Goal: Task Accomplishment & Management: Use online tool/utility

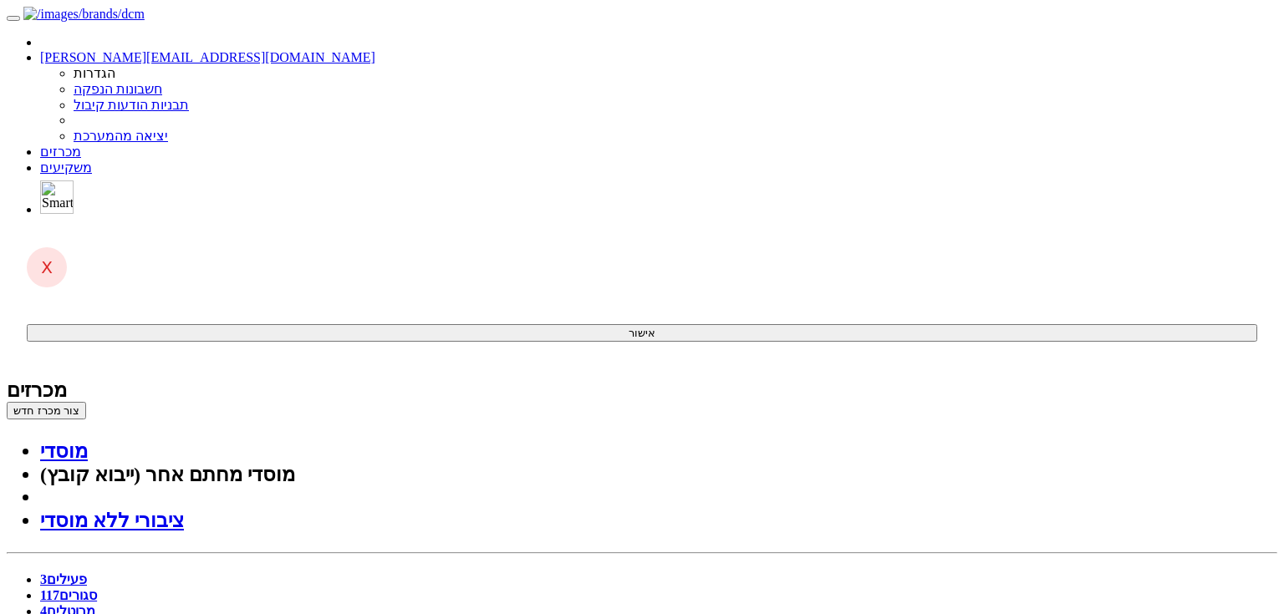
drag, startPoint x: 986, startPoint y: 522, endPoint x: 672, endPoint y: 88, distance: 535.7
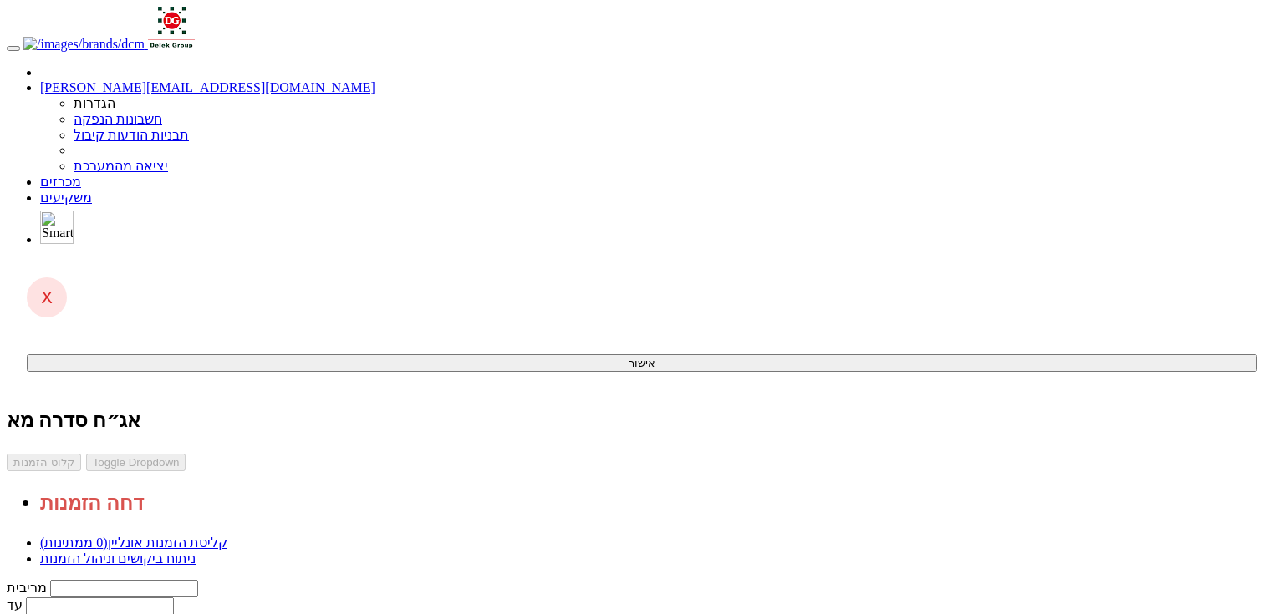
click at [196, 552] on link "ניתוח ביקושים וניהול הזמנות" at bounding box center [117, 559] width 155 height 14
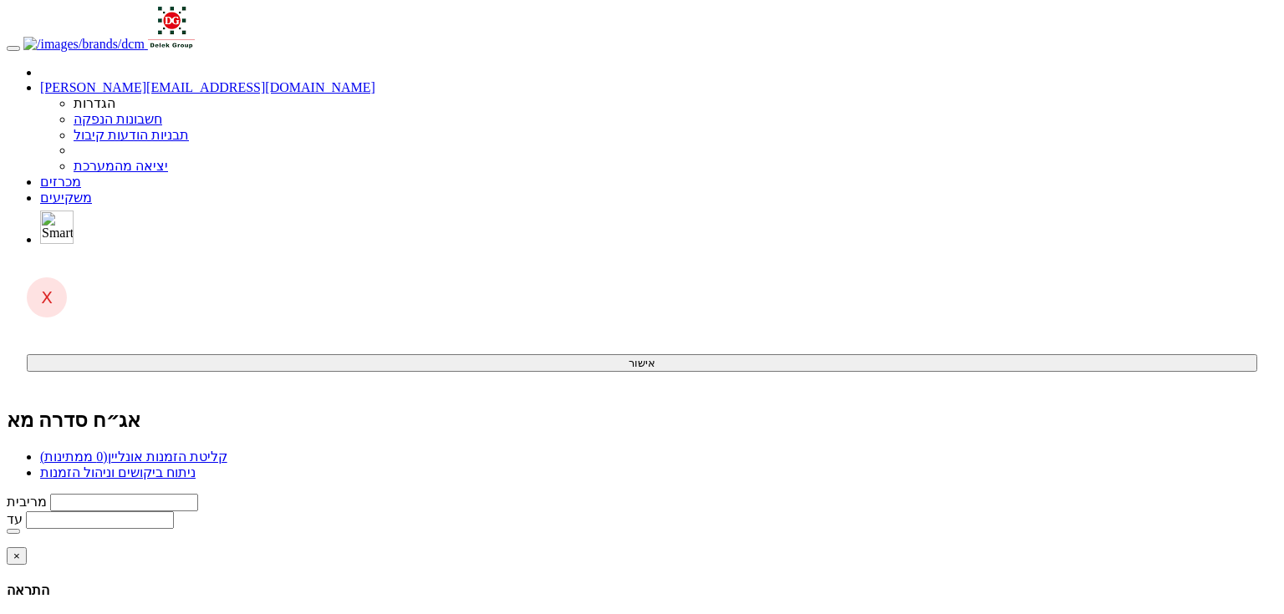
click at [108, 450] on span "(0 ממתינות)" at bounding box center [74, 457] width 68 height 14
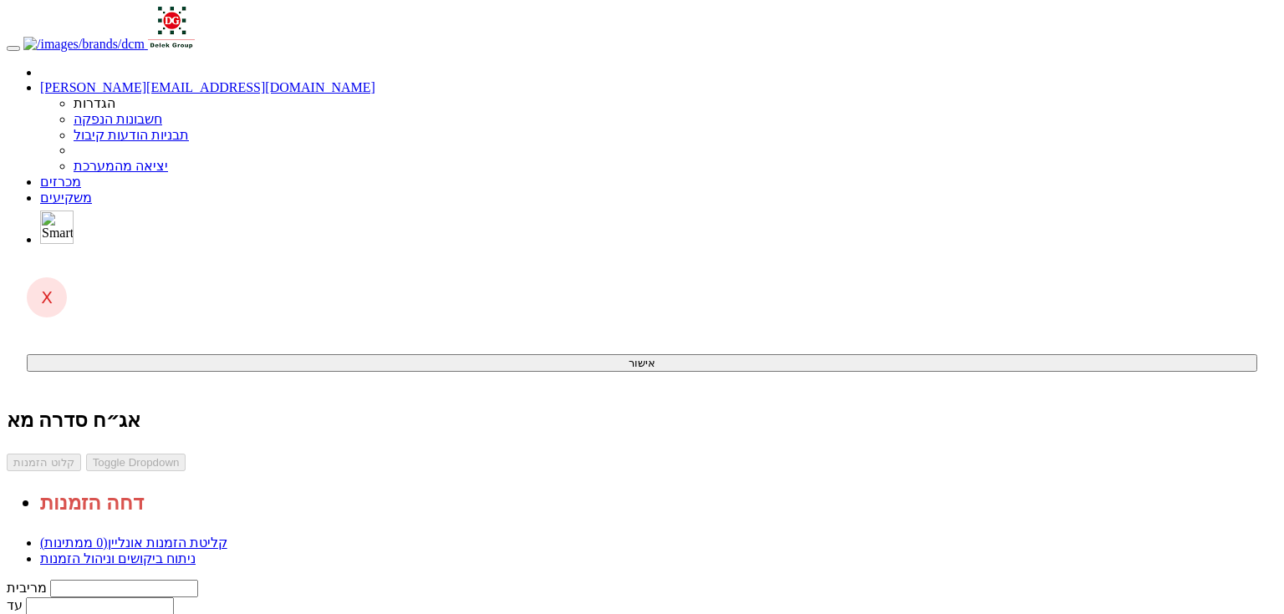
click at [196, 552] on link "ניתוח ביקושים וניהול הזמנות" at bounding box center [117, 559] width 155 height 14
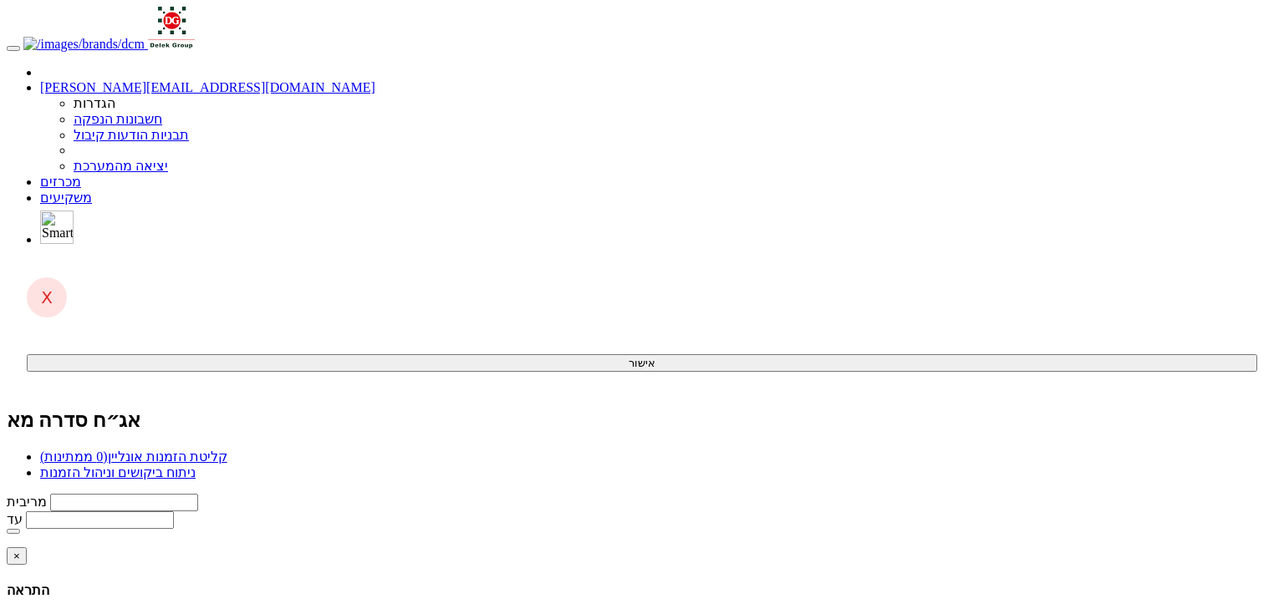
click at [227, 450] on link "קליטת הזמנות אונליין (0 ממתינות)" at bounding box center [133, 457] width 187 height 14
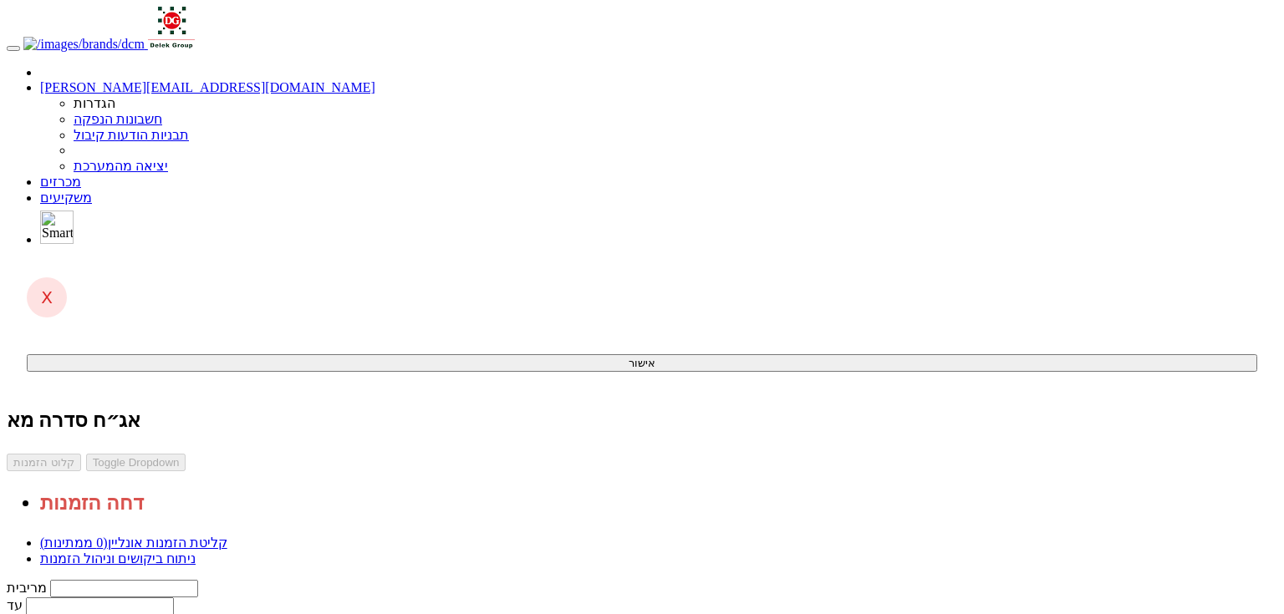
click at [196, 552] on link "ניתוח ביקושים וניהול הזמנות" at bounding box center [117, 559] width 155 height 14
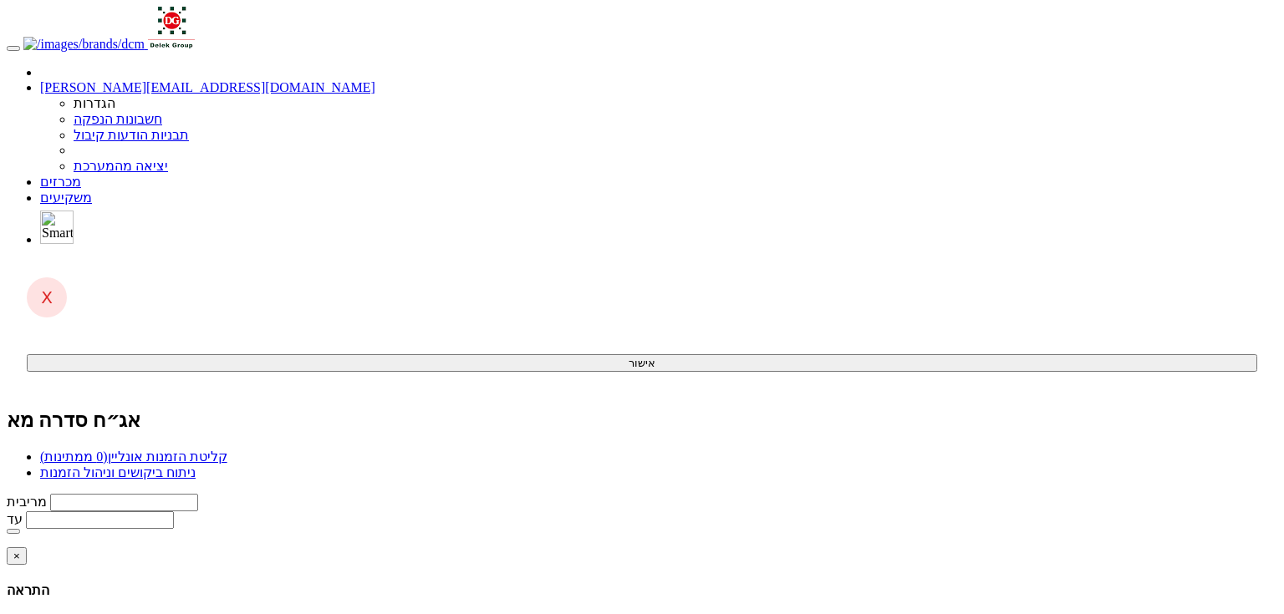
click at [227, 450] on link "קליטת הזמנות אונליין (0 ממתינות)" at bounding box center [133, 457] width 187 height 14
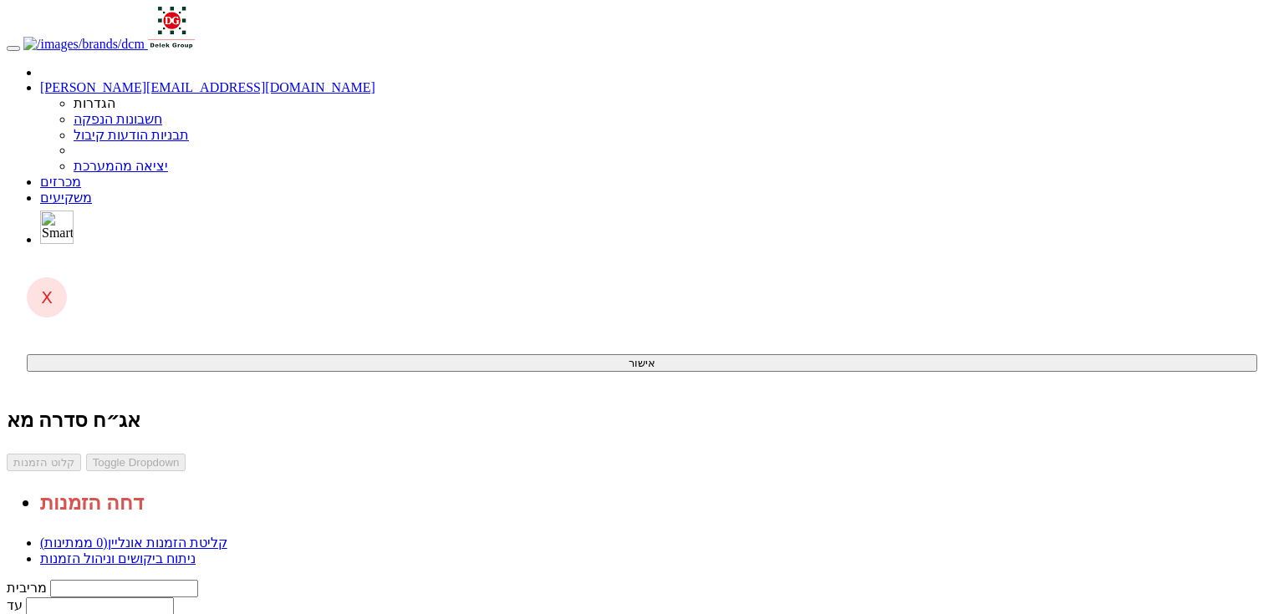
click at [196, 552] on link "ניתוח ביקושים וניהול הזמנות" at bounding box center [117, 559] width 155 height 14
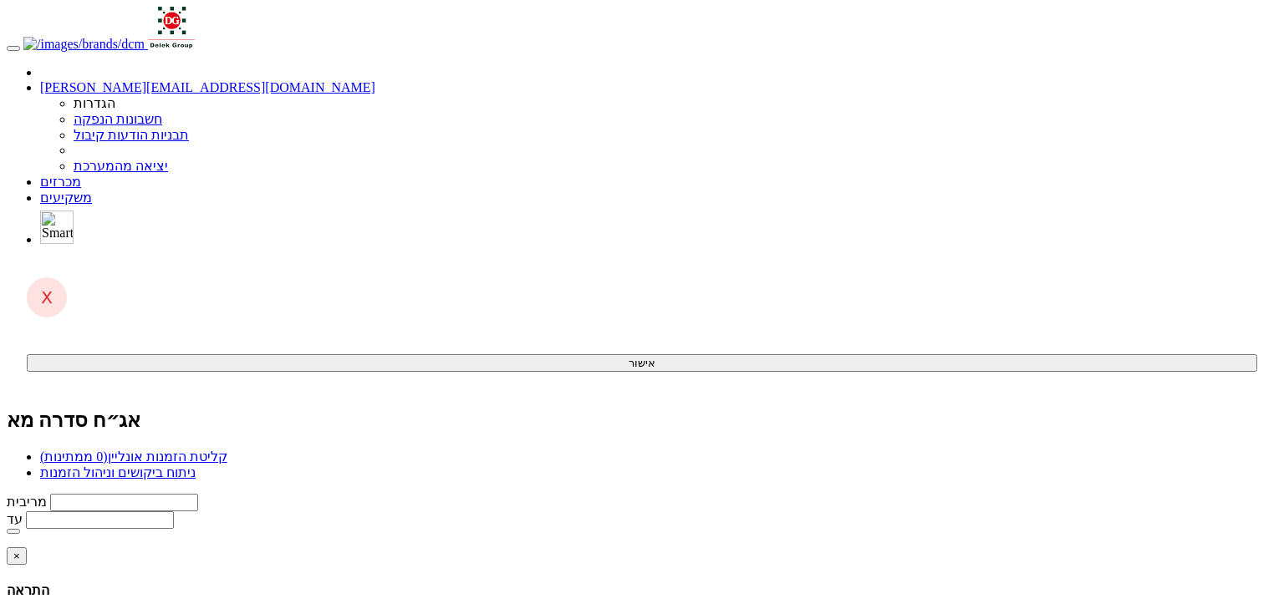
click at [108, 450] on span "(0 ממתינות)" at bounding box center [74, 457] width 68 height 14
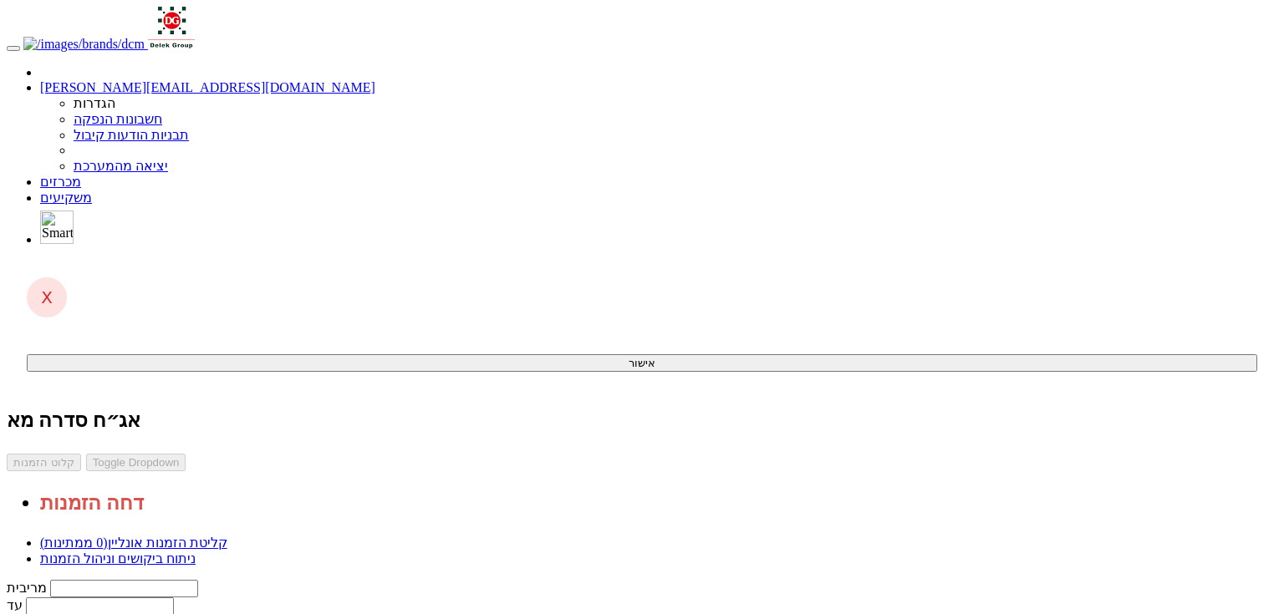
click at [196, 552] on link "ניתוח ביקושים וניהול הזמנות" at bounding box center [117, 559] width 155 height 14
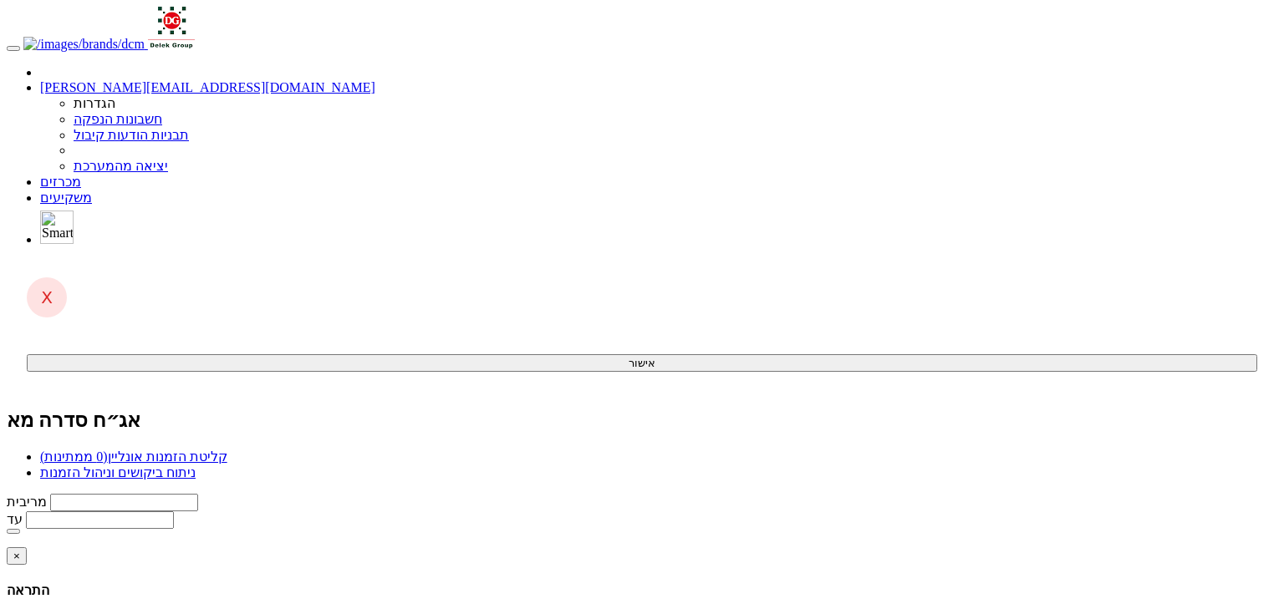
click at [227, 450] on link "קליטת הזמנות אונליין (0 ממתינות)" at bounding box center [133, 457] width 187 height 14
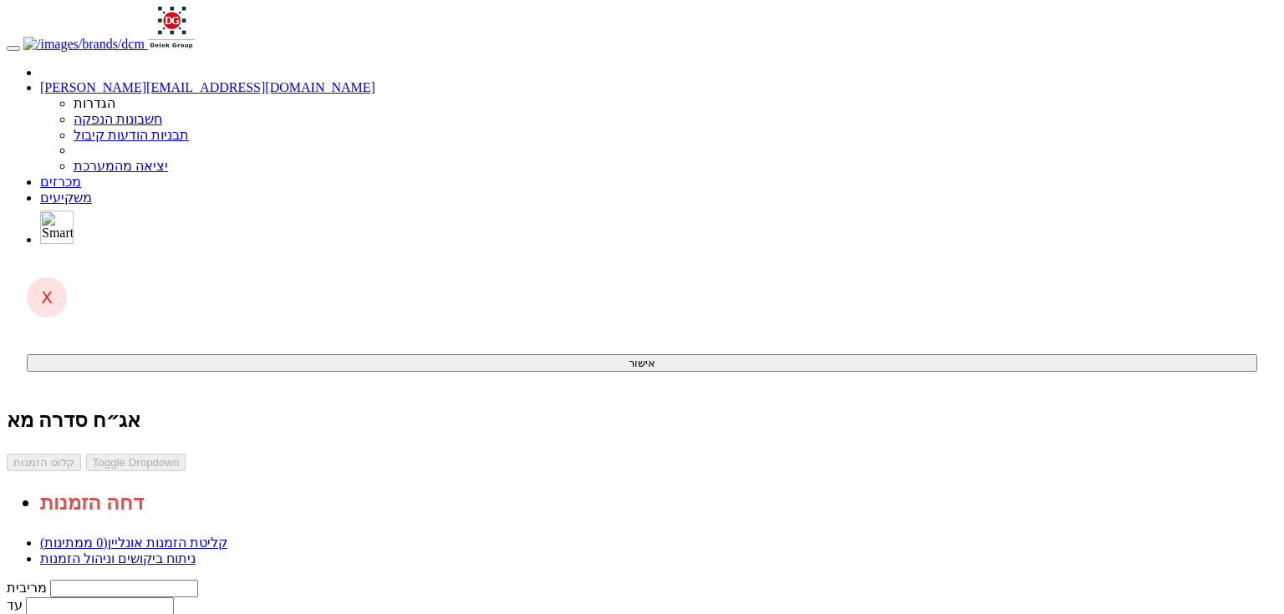
click at [81, 175] on link "מכרזים" at bounding box center [60, 182] width 41 height 14
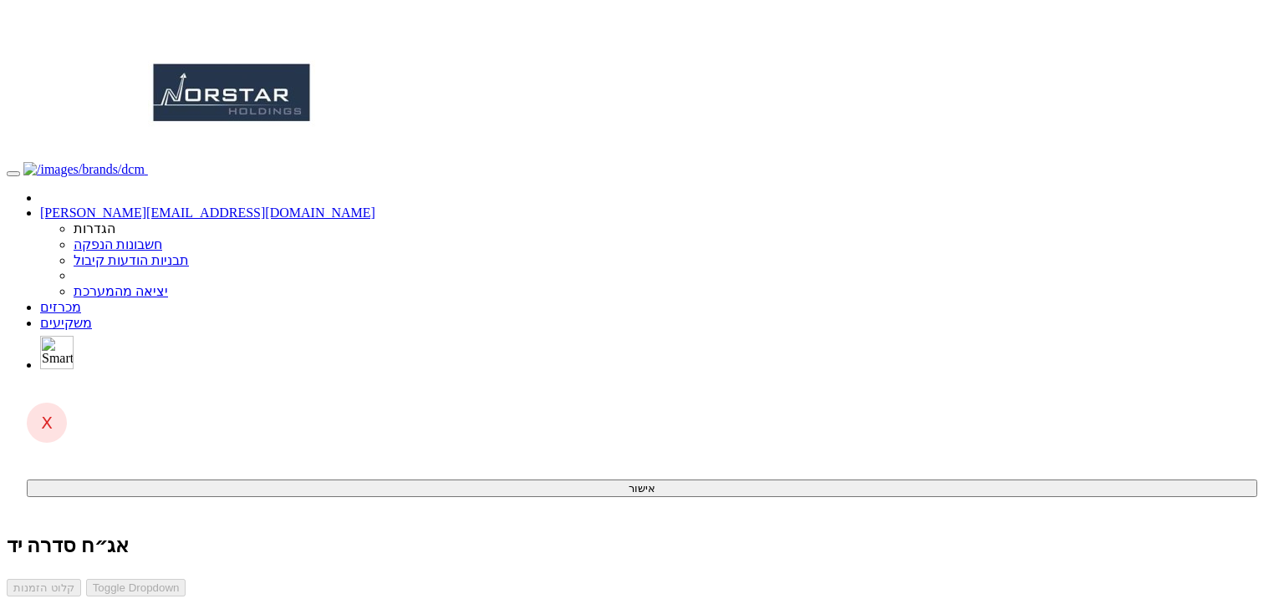
click at [81, 300] on link "מכרזים" at bounding box center [60, 307] width 41 height 14
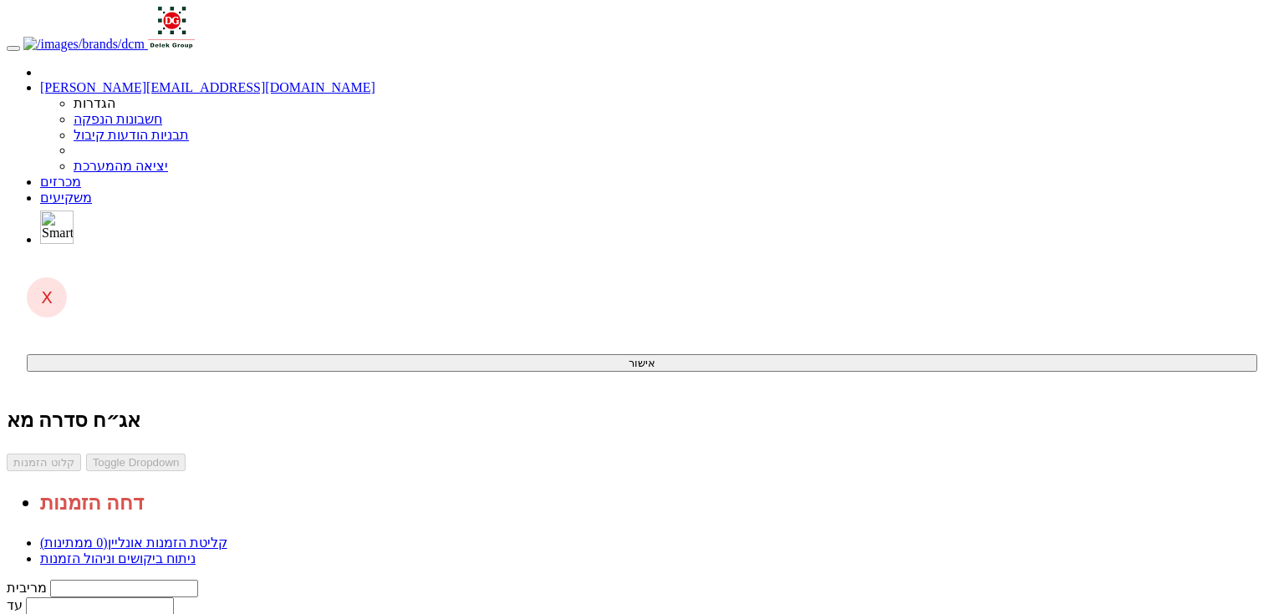
click at [196, 552] on link "ניתוח ביקושים וניהול הזמנות" at bounding box center [117, 559] width 155 height 14
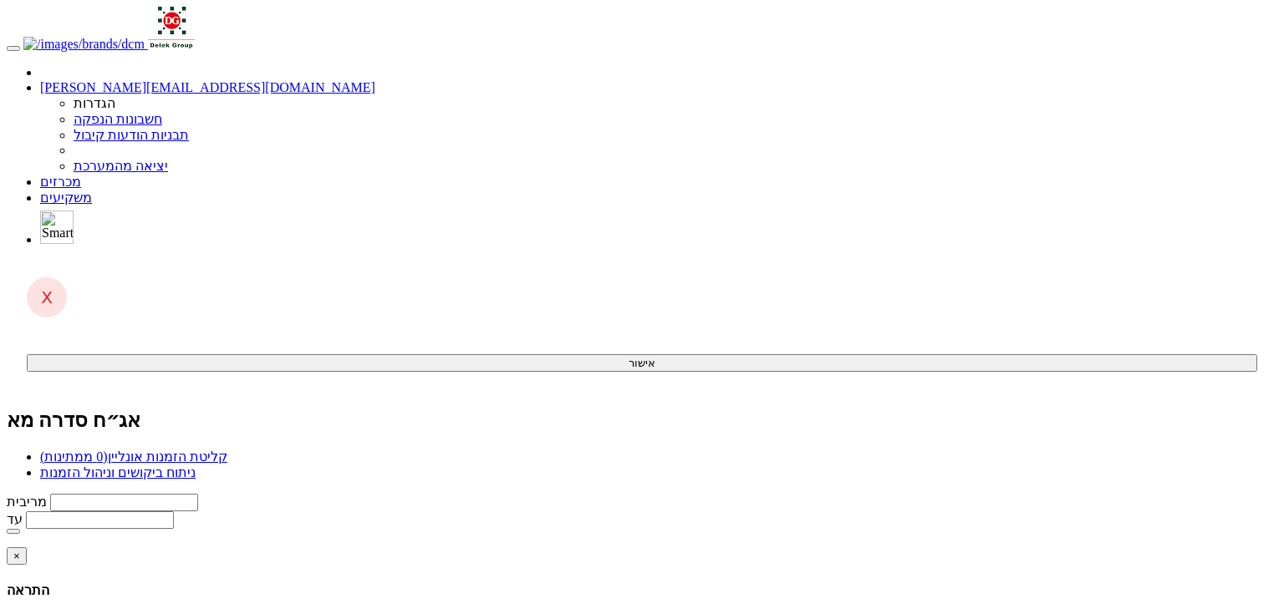
click at [227, 450] on link "קליטת הזמנות אונליין (0 ממתינות)" at bounding box center [133, 457] width 187 height 14
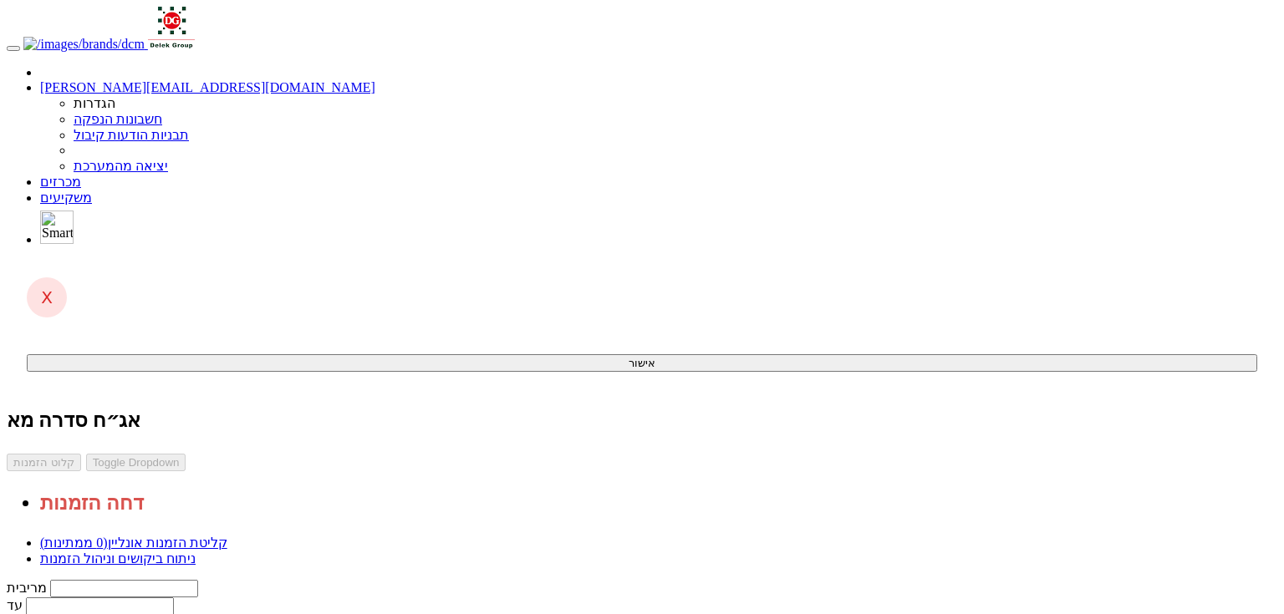
click at [196, 552] on link "ניתוח ביקושים וניהול הזמנות" at bounding box center [117, 559] width 155 height 14
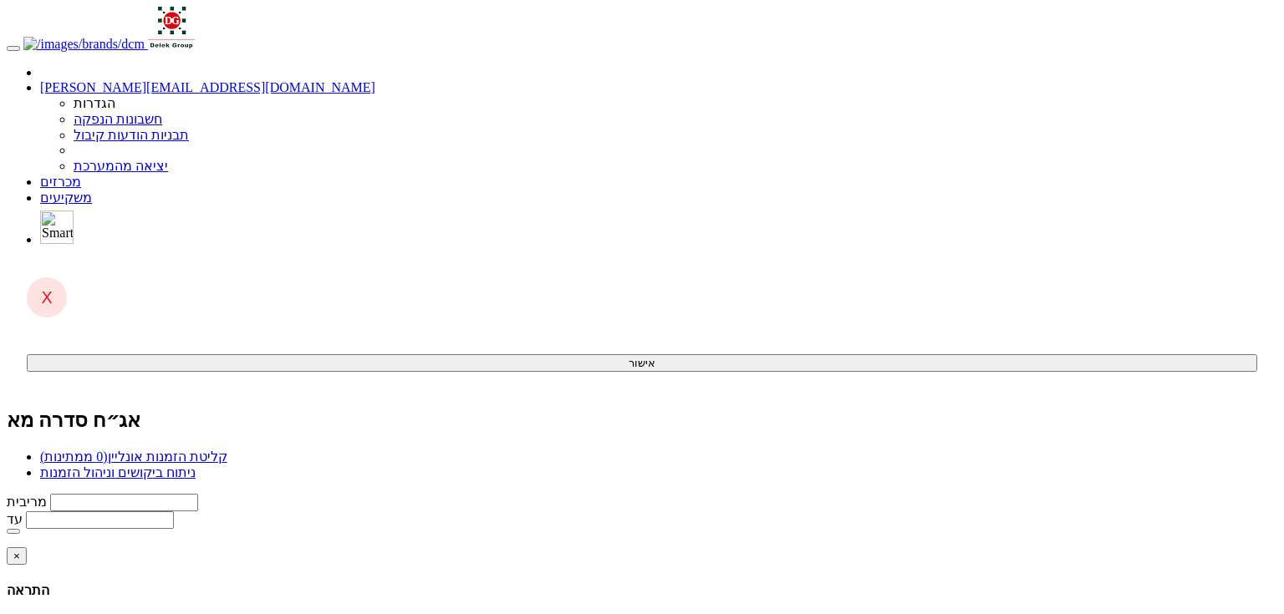
click at [227, 450] on link "קליטת הזמנות אונליין (0 ממתינות)" at bounding box center [133, 457] width 187 height 14
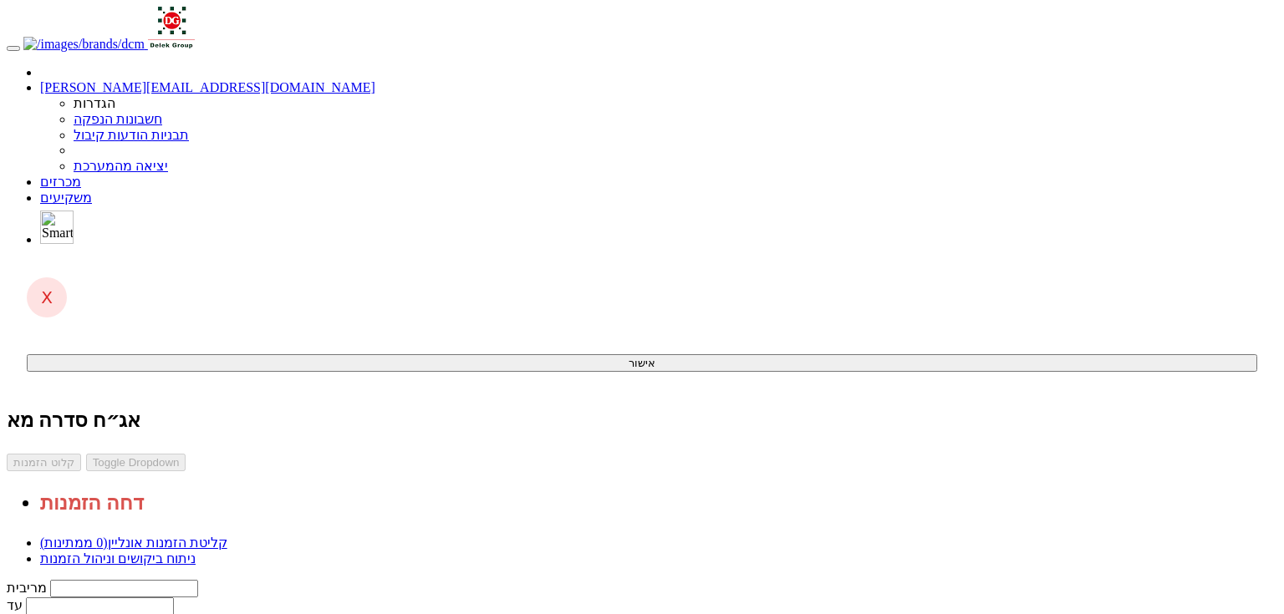
click at [196, 552] on link "ניתוח ביקושים וניהול הזמנות" at bounding box center [117, 559] width 155 height 14
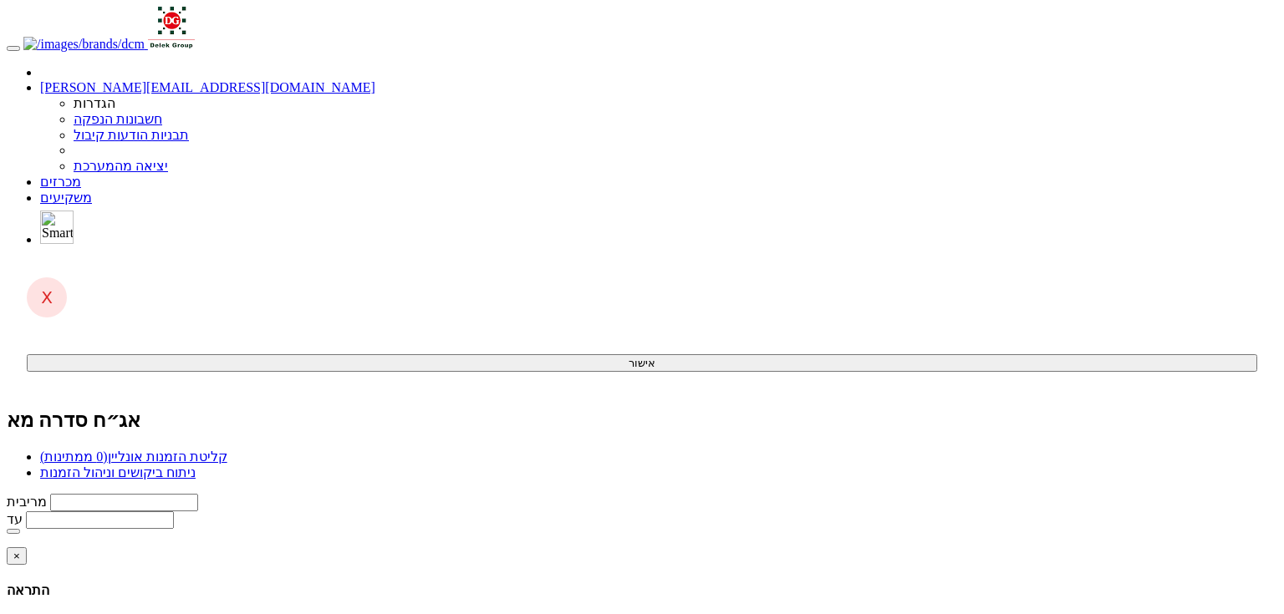
click at [227, 450] on link "קליטת הזמנות אונליין (0 ממתינות)" at bounding box center [133, 457] width 187 height 14
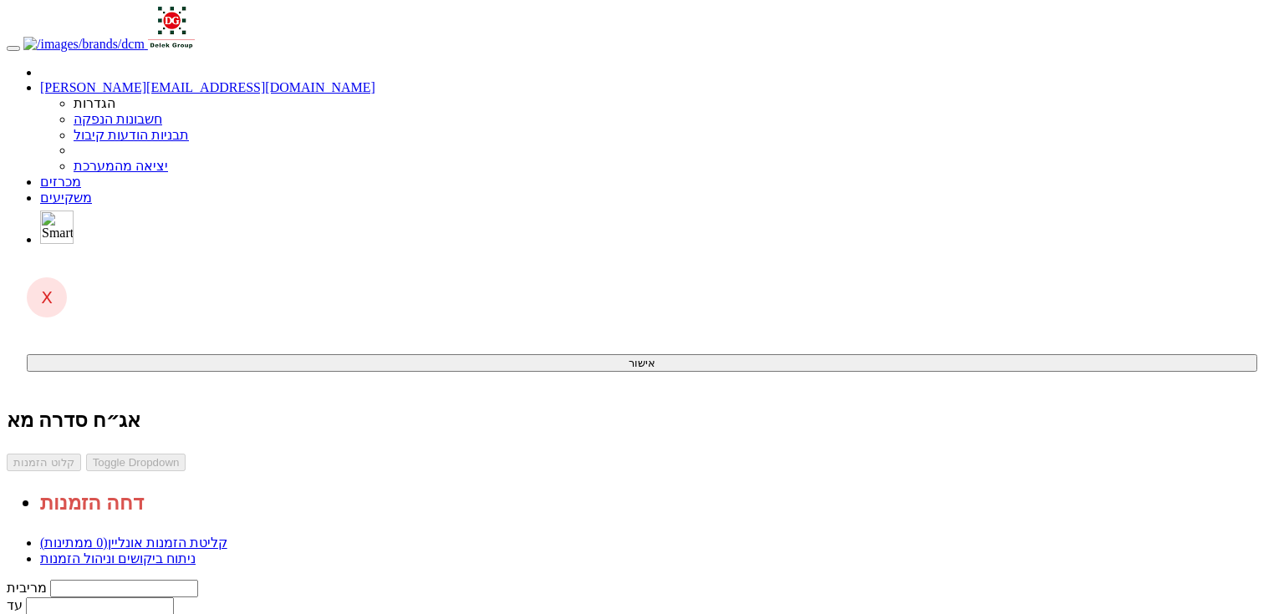
click at [196, 552] on link "ניתוח ביקושים וניהול הזמנות" at bounding box center [117, 559] width 155 height 14
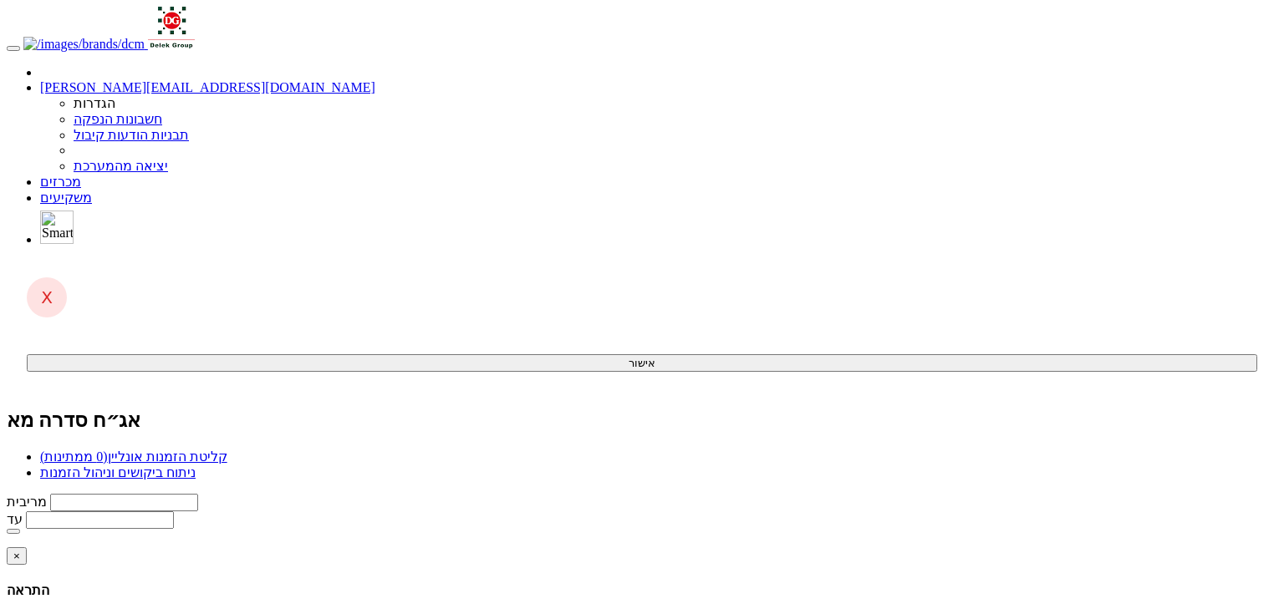
click at [227, 450] on link "קליטת הזמנות אונליין (0 ממתינות)" at bounding box center [133, 457] width 187 height 14
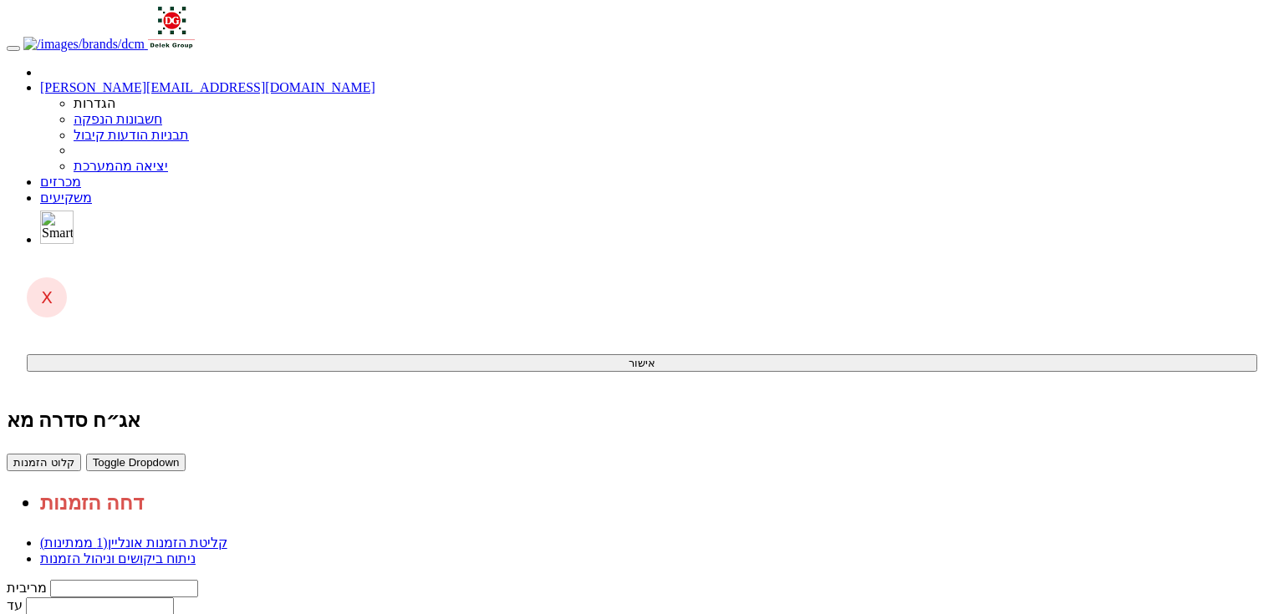
click at [196, 552] on link "ניתוח ביקושים וניהול הזמנות" at bounding box center [117, 559] width 155 height 14
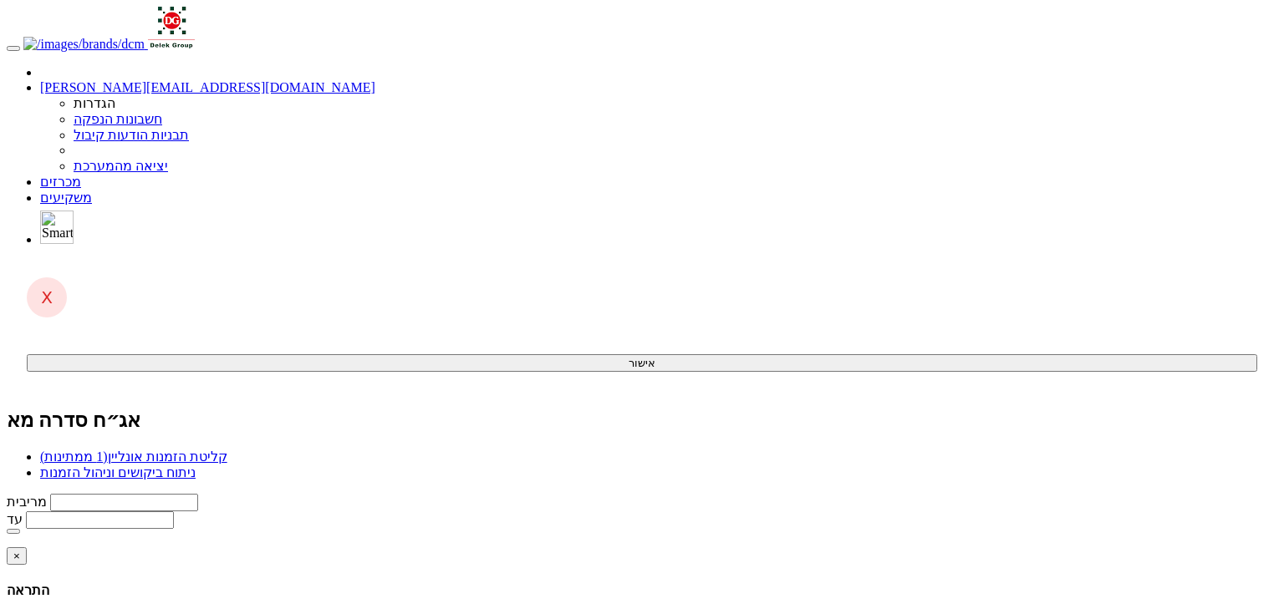
click at [108, 450] on span "(1 ממתינות)" at bounding box center [74, 457] width 68 height 14
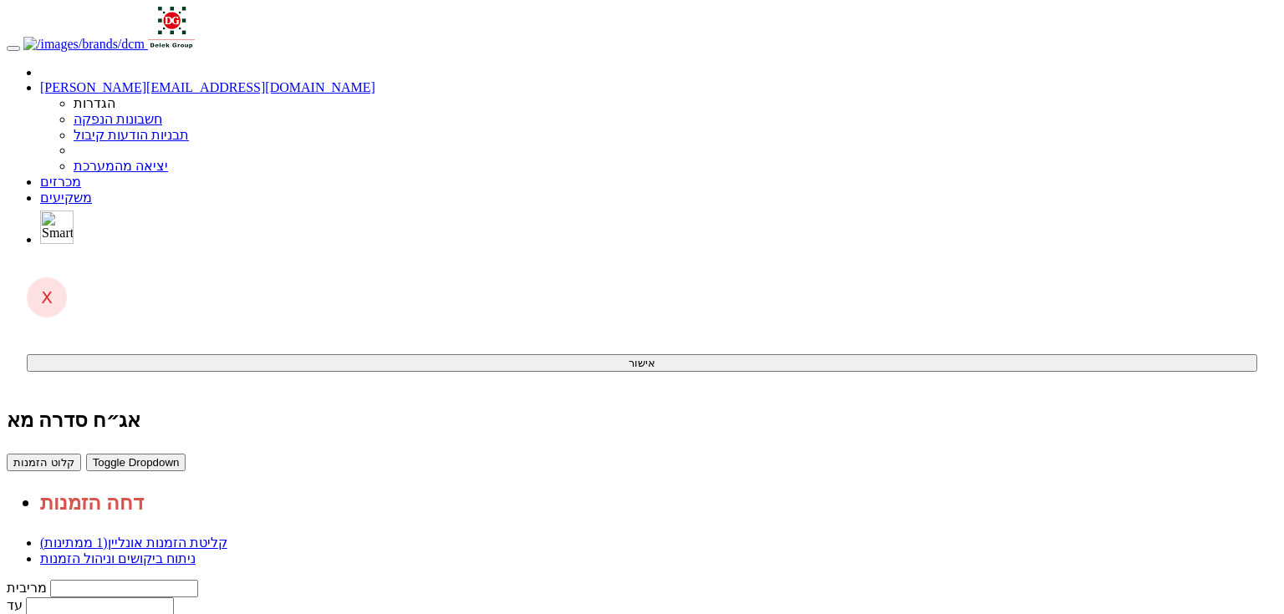
click at [196, 552] on link "ניתוח ביקושים וניהול הזמנות" at bounding box center [117, 559] width 155 height 14
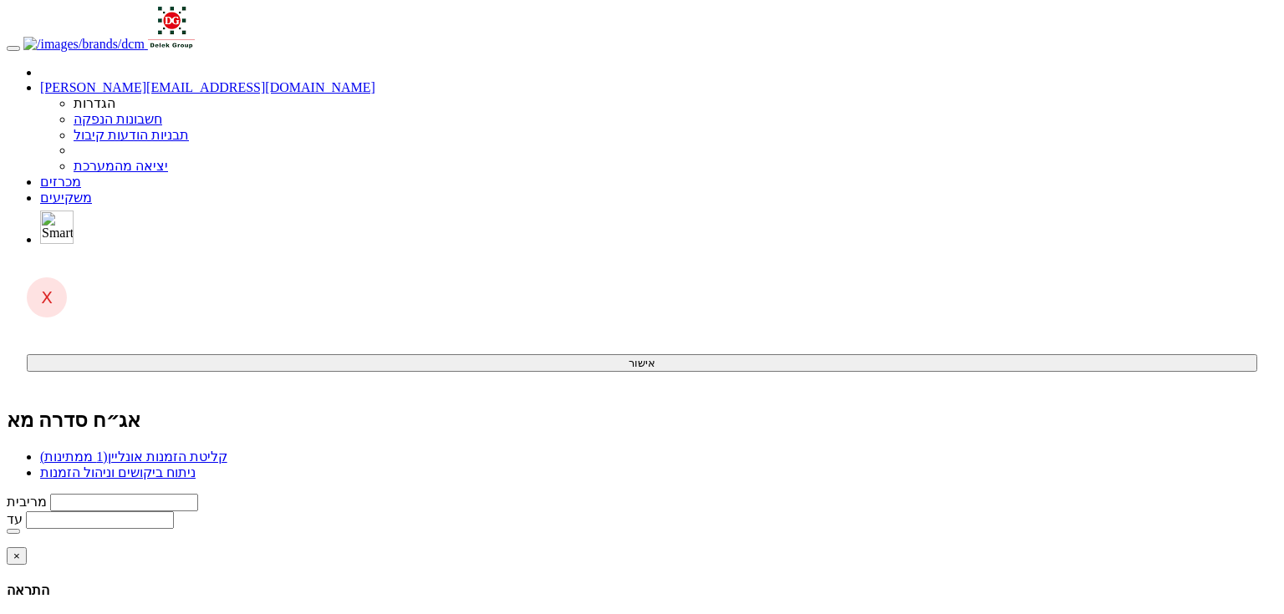
click at [227, 450] on link "קליטת הזמנות אונליין (1 ממתינות)" at bounding box center [133, 457] width 187 height 14
